Goal: Transaction & Acquisition: Purchase product/service

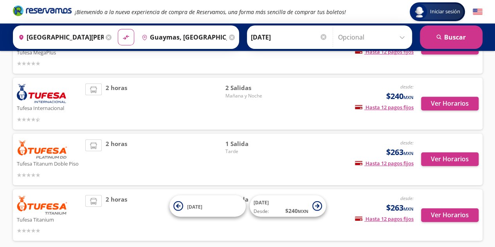
scroll to position [157, 0]
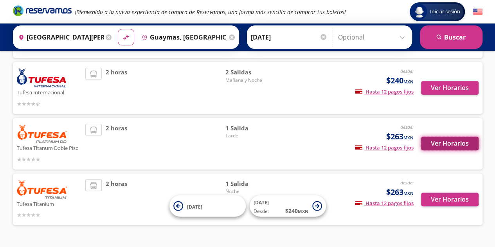
click at [459, 147] on button "Ver Horarios" at bounding box center [450, 144] width 58 height 14
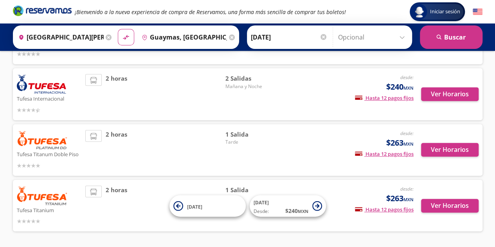
scroll to position [138, 0]
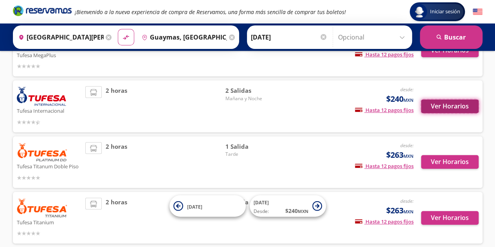
click at [465, 108] on button "Ver Horarios" at bounding box center [450, 106] width 58 height 14
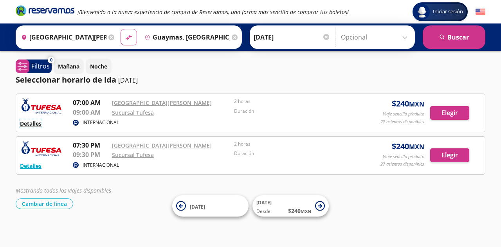
click at [31, 121] on button "Detalles" at bounding box center [31, 123] width 22 height 8
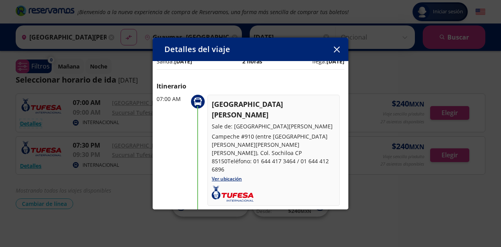
scroll to position [11, 0]
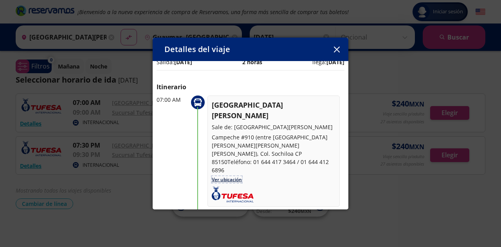
click at [227, 176] on link "Ver ubicación" at bounding box center [227, 179] width 30 height 7
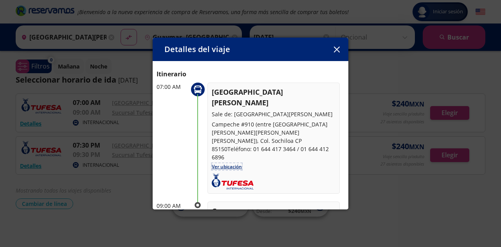
scroll to position [0, 0]
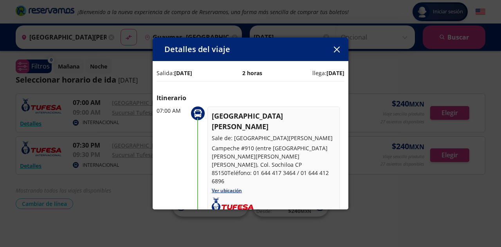
click at [337, 52] on icon "button" at bounding box center [337, 50] width 6 height 6
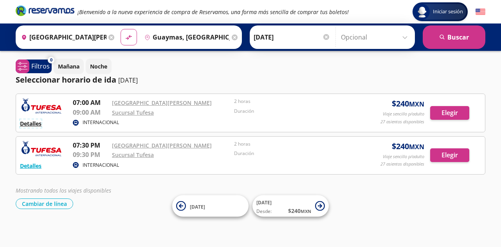
click at [39, 124] on button "Detalles" at bounding box center [31, 123] width 22 height 8
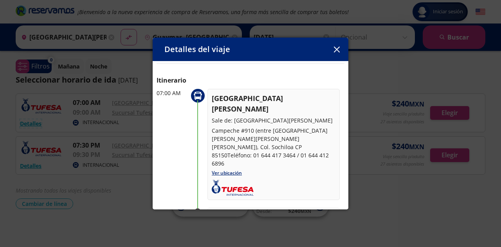
scroll to position [17, 0]
click at [337, 51] on icon "button" at bounding box center [337, 50] width 6 height 6
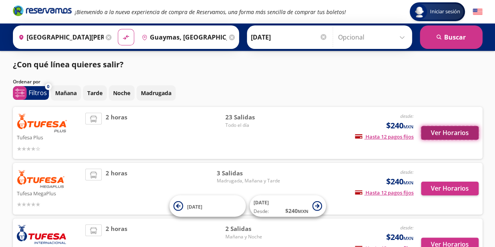
click at [453, 130] on button "Ver Horarios" at bounding box center [450, 133] width 58 height 14
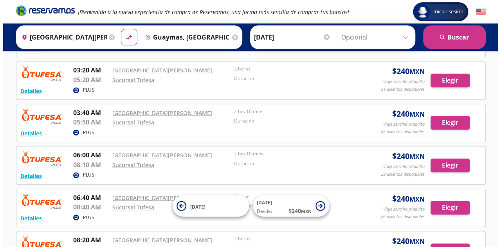
scroll to position [157, 0]
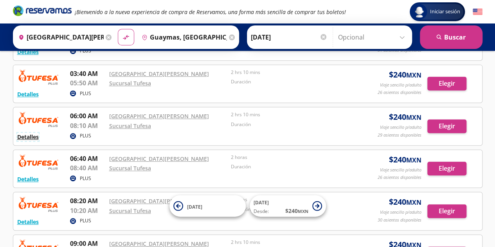
click at [32, 136] on button "Detalles" at bounding box center [28, 137] width 22 height 8
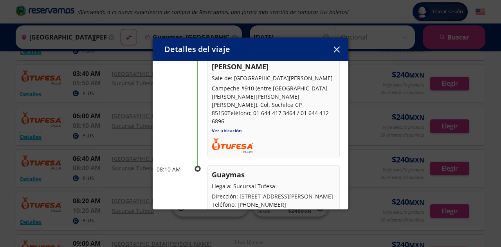
scroll to position [78, 0]
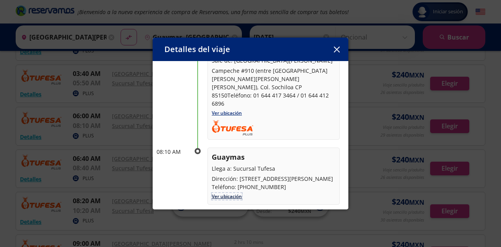
click at [229, 193] on link "Ver ubicación" at bounding box center [227, 196] width 30 height 7
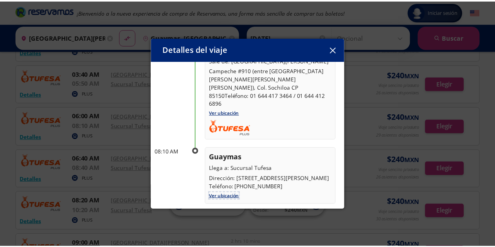
scroll to position [0, 0]
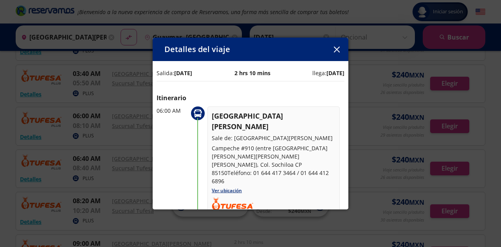
click at [334, 53] on button "button" at bounding box center [337, 49] width 12 height 12
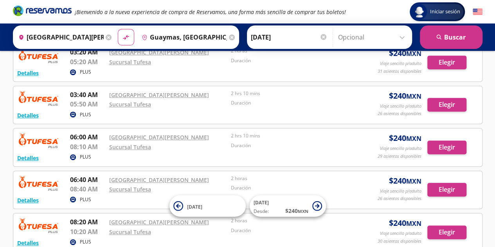
scroll to position [117, 0]
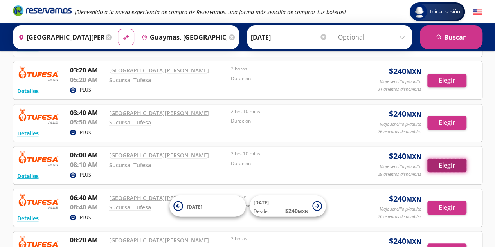
click at [451, 164] on button "Elegir" at bounding box center [446, 166] width 39 height 14
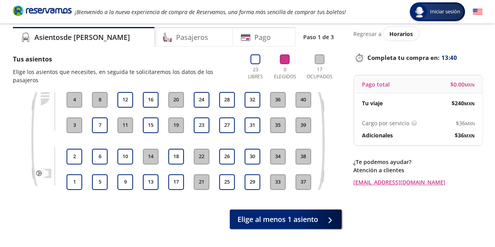
scroll to position [39, 0]
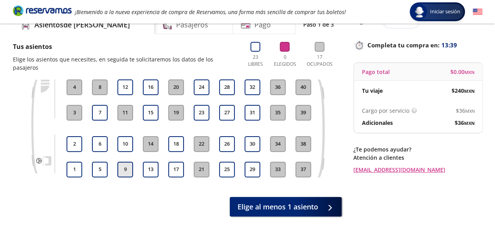
click at [124, 162] on button "9" at bounding box center [125, 170] width 16 height 16
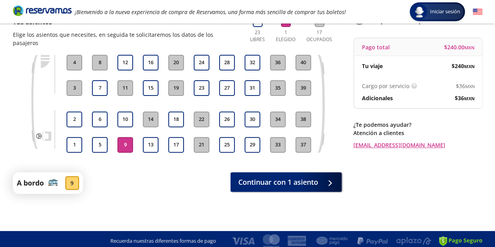
scroll to position [67, 0]
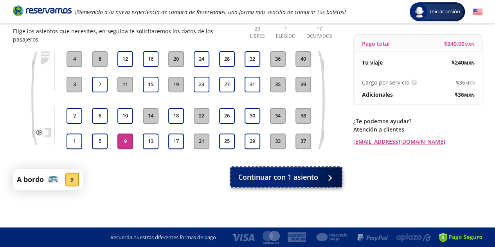
click at [288, 172] on span "Continuar con 1 asiento" at bounding box center [278, 177] width 80 height 11
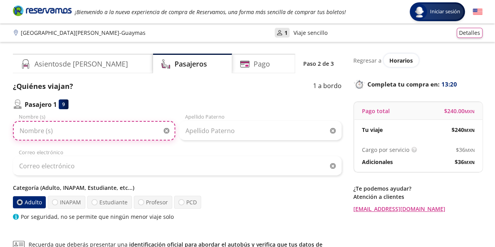
click at [71, 132] on input "Nombre (s)" at bounding box center [94, 131] width 162 height 20
type input "Minervina"
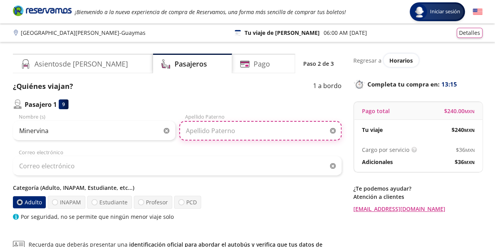
click at [234, 133] on input "Apellido Paterno" at bounding box center [260, 131] width 162 height 20
type input "[PERSON_NAME]"
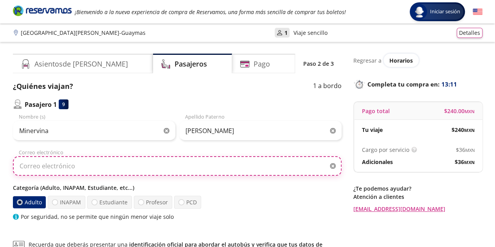
click at [225, 171] on input "Correo electrónico" at bounding box center [177, 166] width 329 height 20
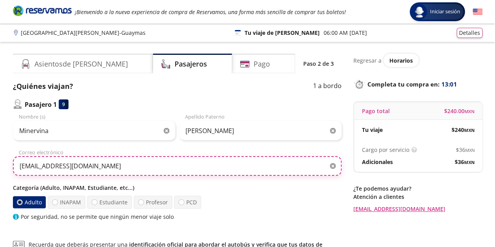
type input "[EMAIL_ADDRESS][DOMAIN_NAME]"
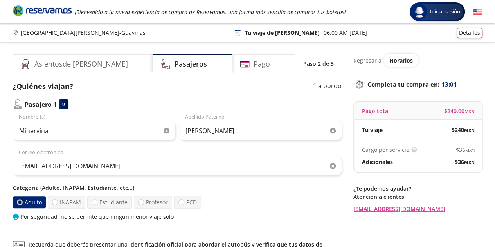
click at [238, 198] on div "Adulto INAPAM Estudiante Profesor PCD" at bounding box center [177, 202] width 329 height 13
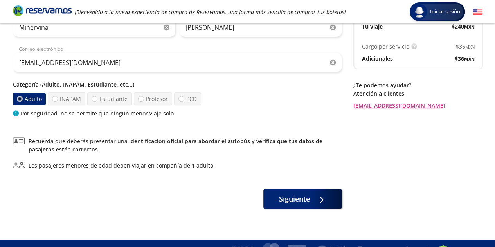
scroll to position [115, 0]
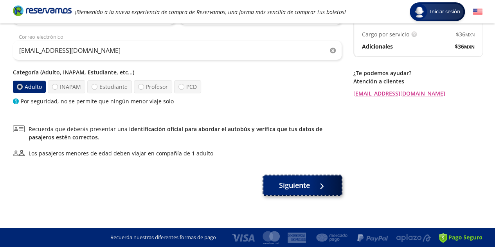
click at [287, 184] on span "Siguiente" at bounding box center [294, 185] width 31 height 11
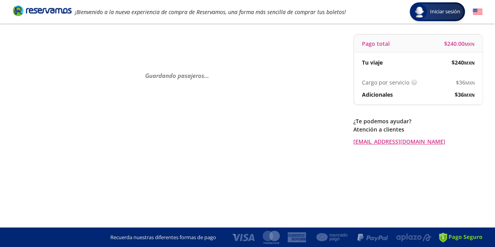
scroll to position [0, 0]
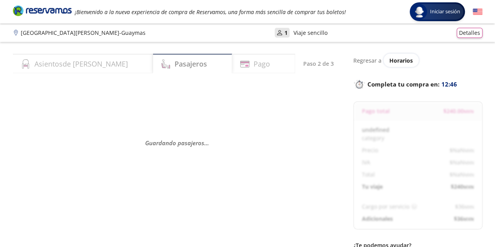
select select "MX"
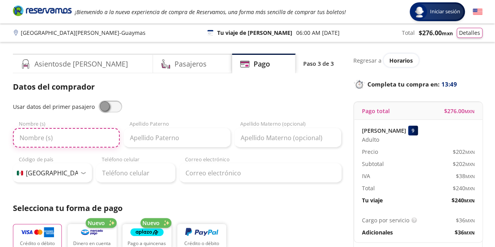
click at [34, 142] on input "Nombre (s)" at bounding box center [66, 138] width 107 height 20
type input "Minervina"
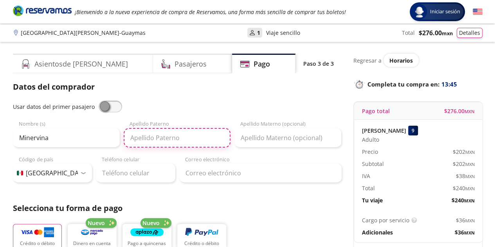
click at [177, 141] on input "Apellido Paterno" at bounding box center [177, 138] width 107 height 20
type input "[PERSON_NAME]"
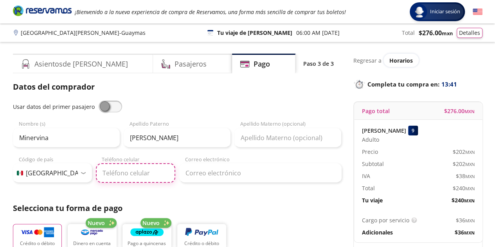
click at [146, 173] on input "Teléfono celular" at bounding box center [135, 173] width 79 height 20
type input "55 4383 6671"
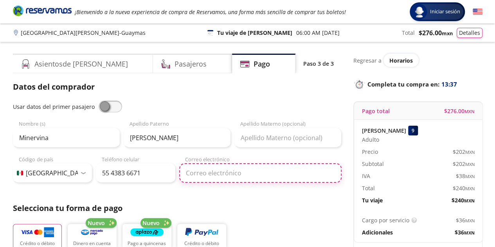
click at [243, 175] on input "Correo electrónico" at bounding box center [260, 173] width 162 height 20
type input "[EMAIL_ADDRESS][DOMAIN_NAME]"
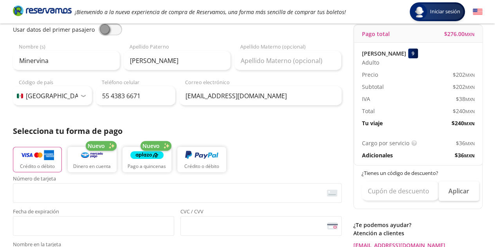
scroll to position [78, 0]
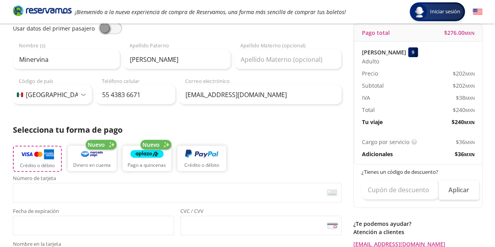
click at [53, 167] on p "Crédito o débito" at bounding box center [37, 165] width 35 height 7
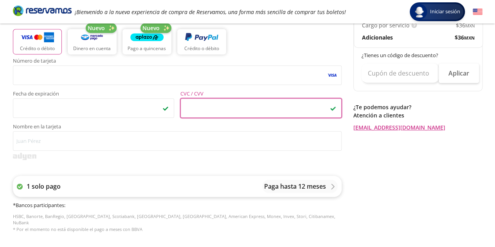
scroll to position [235, 0]
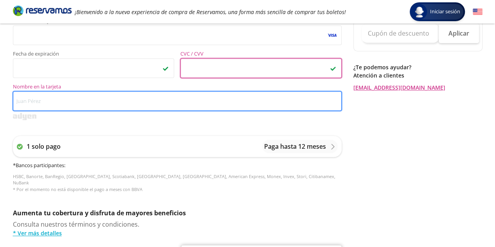
click at [68, 99] on input "Nombre en la tarjeta" at bounding box center [177, 101] width 329 height 20
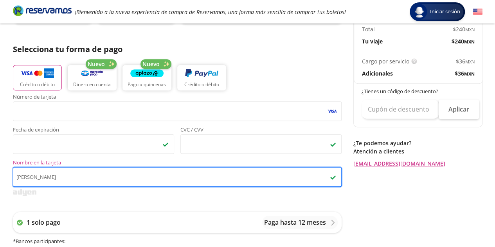
scroll to position [157, 0]
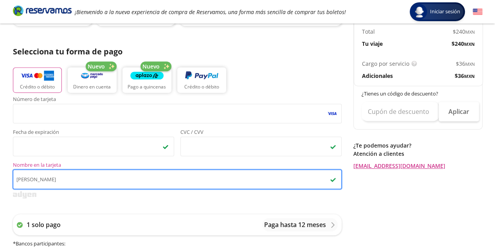
type input "[PERSON_NAME]"
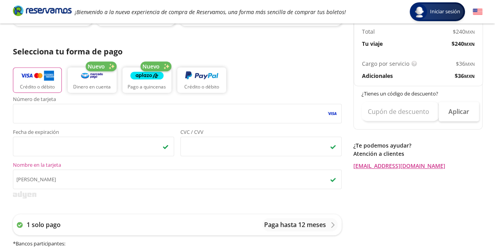
click at [84, 198] on div at bounding box center [177, 194] width 329 height 7
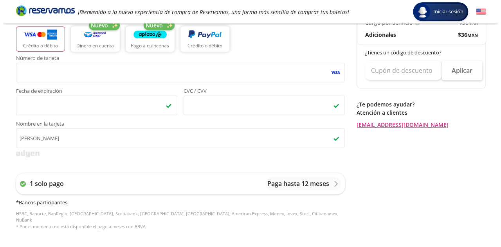
scroll to position [196, 0]
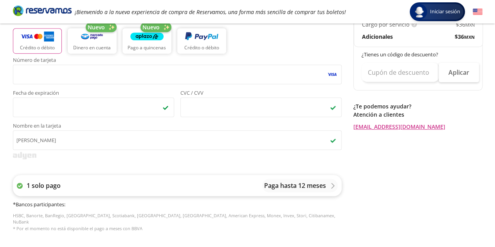
click at [274, 184] on p "Paga hasta 12 meses" at bounding box center [295, 185] width 62 height 9
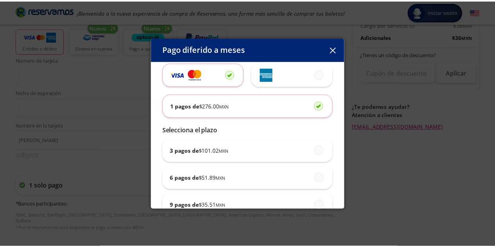
scroll to position [0, 0]
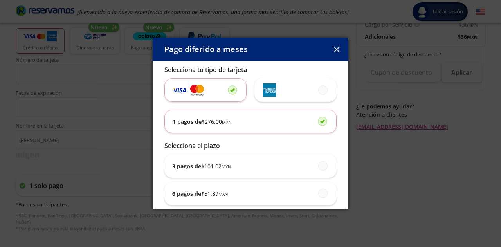
click at [341, 51] on button "button" at bounding box center [337, 49] width 12 height 12
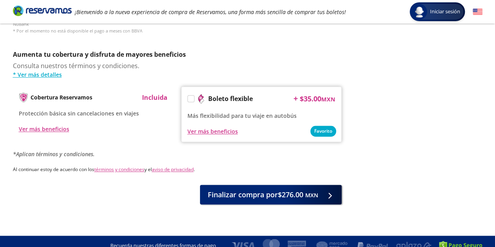
scroll to position [395, 0]
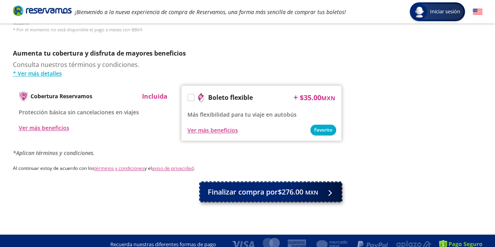
click at [268, 187] on span "Finalizar compra por $276.00 MXN" at bounding box center [263, 192] width 110 height 11
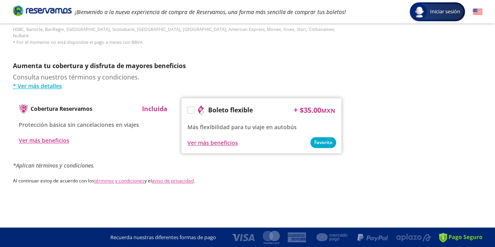
scroll to position [0, 0]
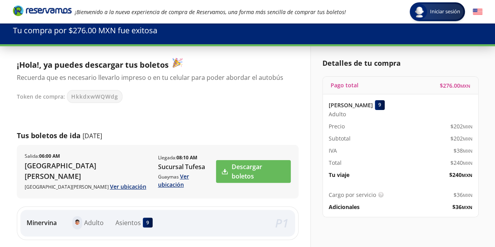
scroll to position [78, 0]
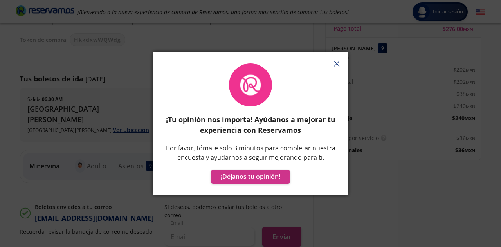
click at [338, 64] on icon "button" at bounding box center [337, 64] width 6 height 6
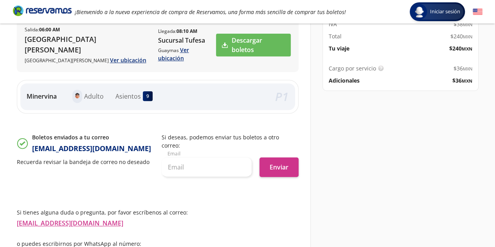
scroll to position [171, 0]
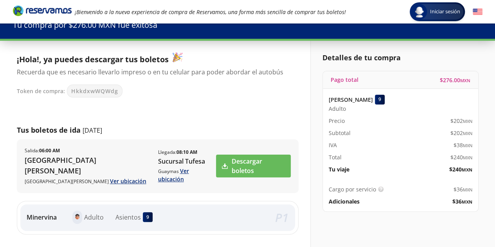
scroll to position [0, 0]
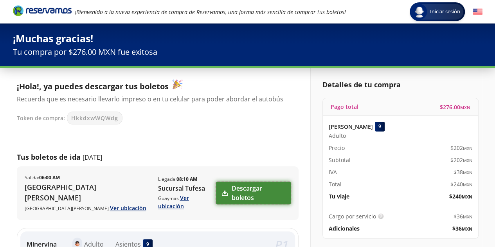
click at [236, 188] on link "Descargar boletos" at bounding box center [253, 193] width 75 height 23
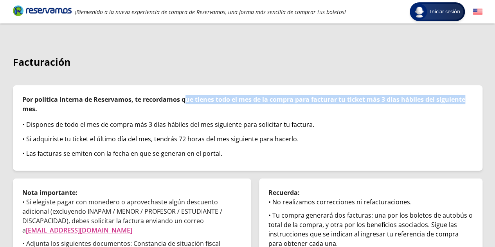
drag, startPoint x: 189, startPoint y: 101, endPoint x: 466, endPoint y: 101, distance: 276.8
click at [466, 101] on p "Por política interna de Reservamos, te recordamos que tienes todo el mes de la …" at bounding box center [247, 104] width 451 height 19
click at [266, 104] on p "Por política interna de Reservamos, te recordamos que tienes todo el mes de la …" at bounding box center [247, 104] width 451 height 19
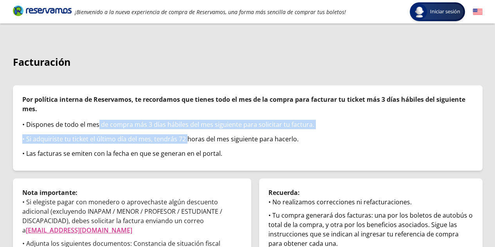
drag, startPoint x: 97, startPoint y: 121, endPoint x: 186, endPoint y: 137, distance: 89.9
click at [186, 137] on div "• Dispones de todo el mes de compra más 3 días hábiles del mes siguiente para s…" at bounding box center [247, 140] width 451 height 41
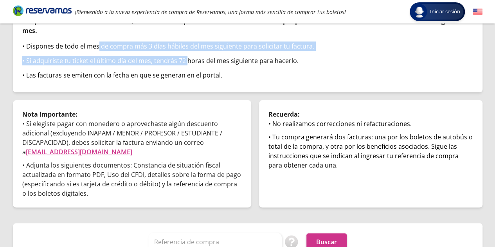
scroll to position [92, 0]
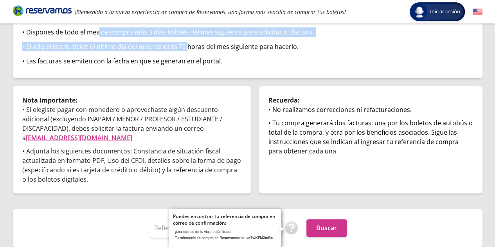
click at [290, 227] on img at bounding box center [292, 228] width 14 height 14
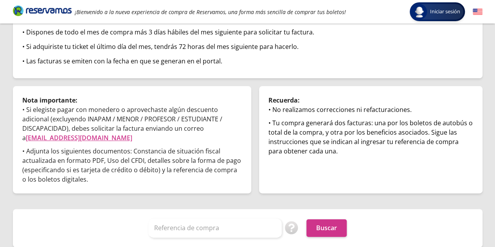
click at [312, 207] on div "Facturación Por política interna de Reservamos, te recordamos que tienes todo e…" at bounding box center [248, 104] width 470 height 285
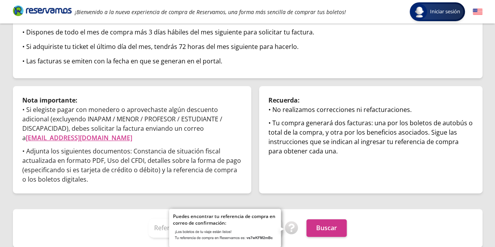
click at [289, 224] on img at bounding box center [292, 228] width 14 height 14
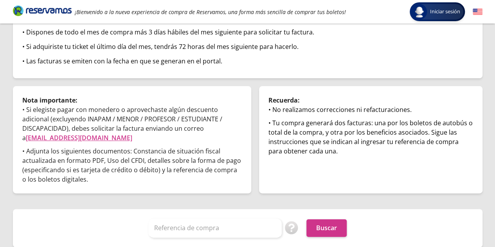
click at [391, 155] on div "• Tu compra generará dos facturas: una por los boletos de autobús o total de la…" at bounding box center [371, 137] width 205 height 38
